Goal: Information Seeking & Learning: Learn about a topic

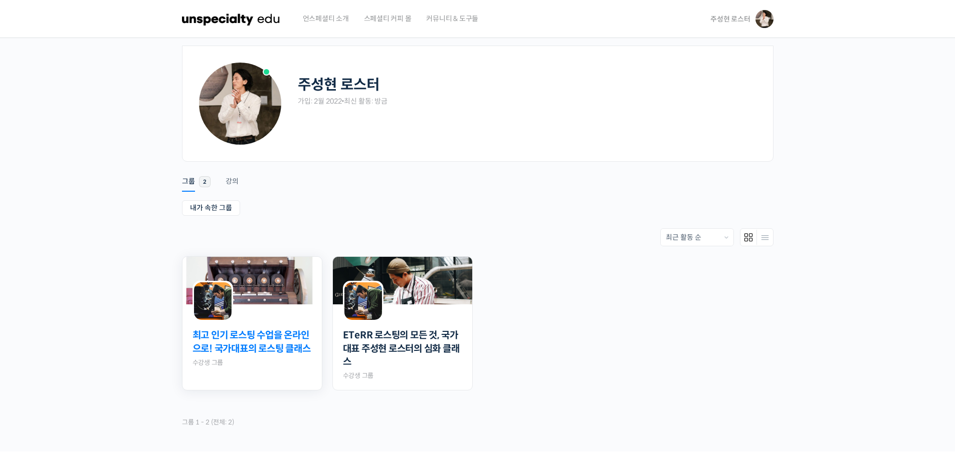
click at [278, 342] on link "최고 인기 로스팅 수업을 온라인으로! 국가대표의 로스팅 클래스" at bounding box center [251, 342] width 119 height 27
click at [333, 323] on div "ETeRR 로스팅의 모든 것, 국가대표 주성현 로스터의 심화 클래스 Private 수강생 그룹" at bounding box center [402, 356] width 139 height 69
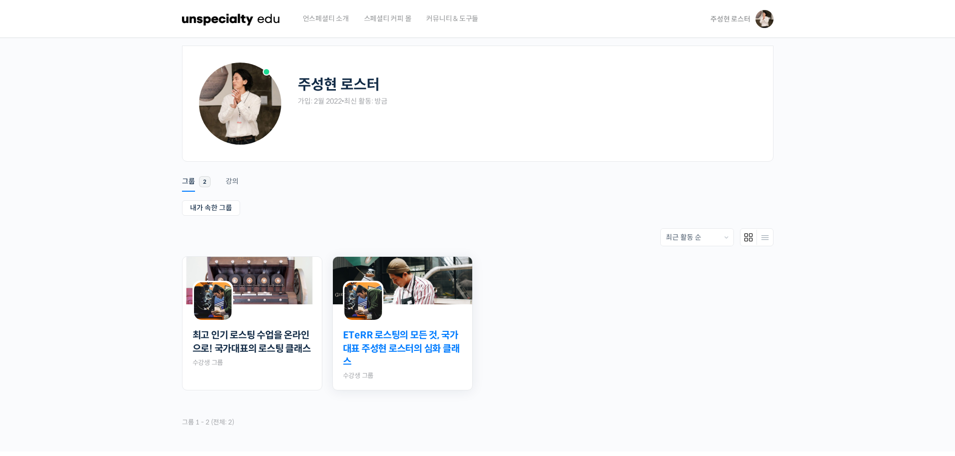
click at [359, 344] on link "ETeRR 로스팅의 모든 것, 국가대표 주성현 로스터의 심화 클래스" at bounding box center [402, 349] width 119 height 40
